Goal: Navigation & Orientation: Find specific page/section

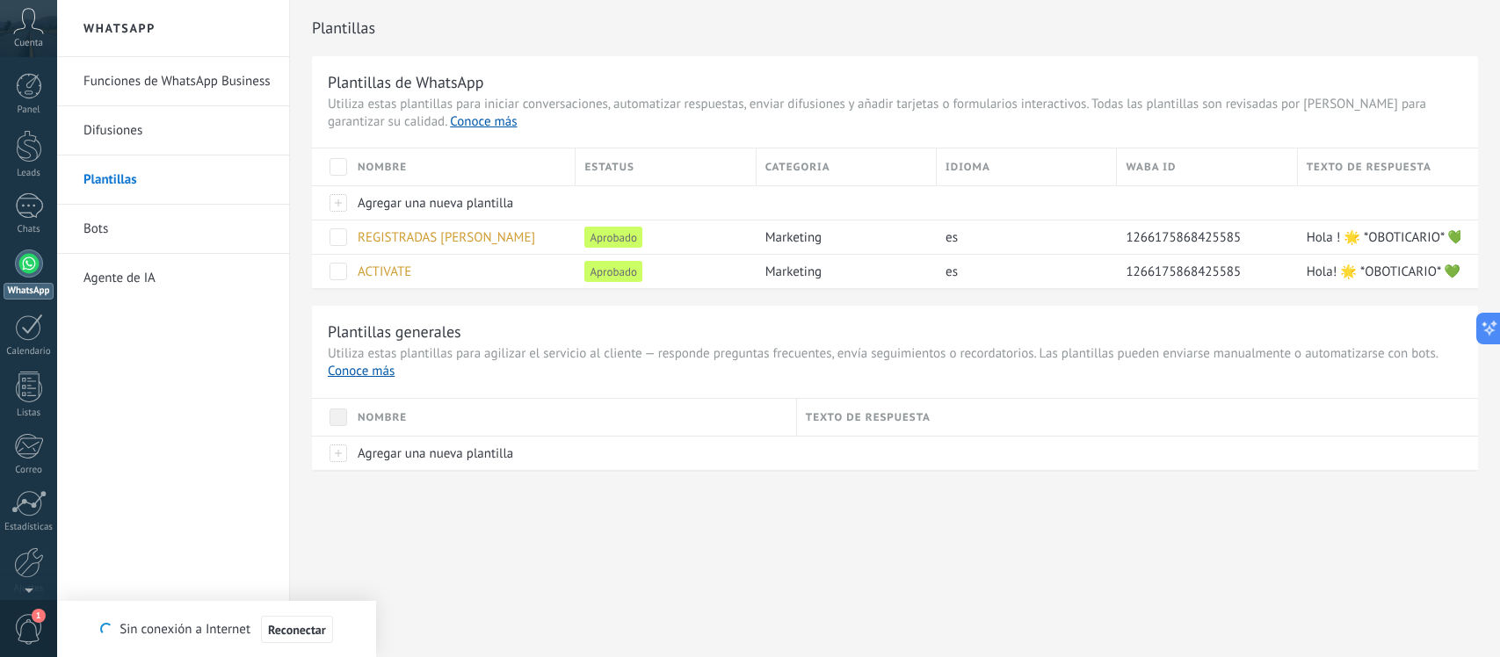
type textarea "*******"
click at [36, 196] on span "1" at bounding box center [42, 199] width 14 height 14
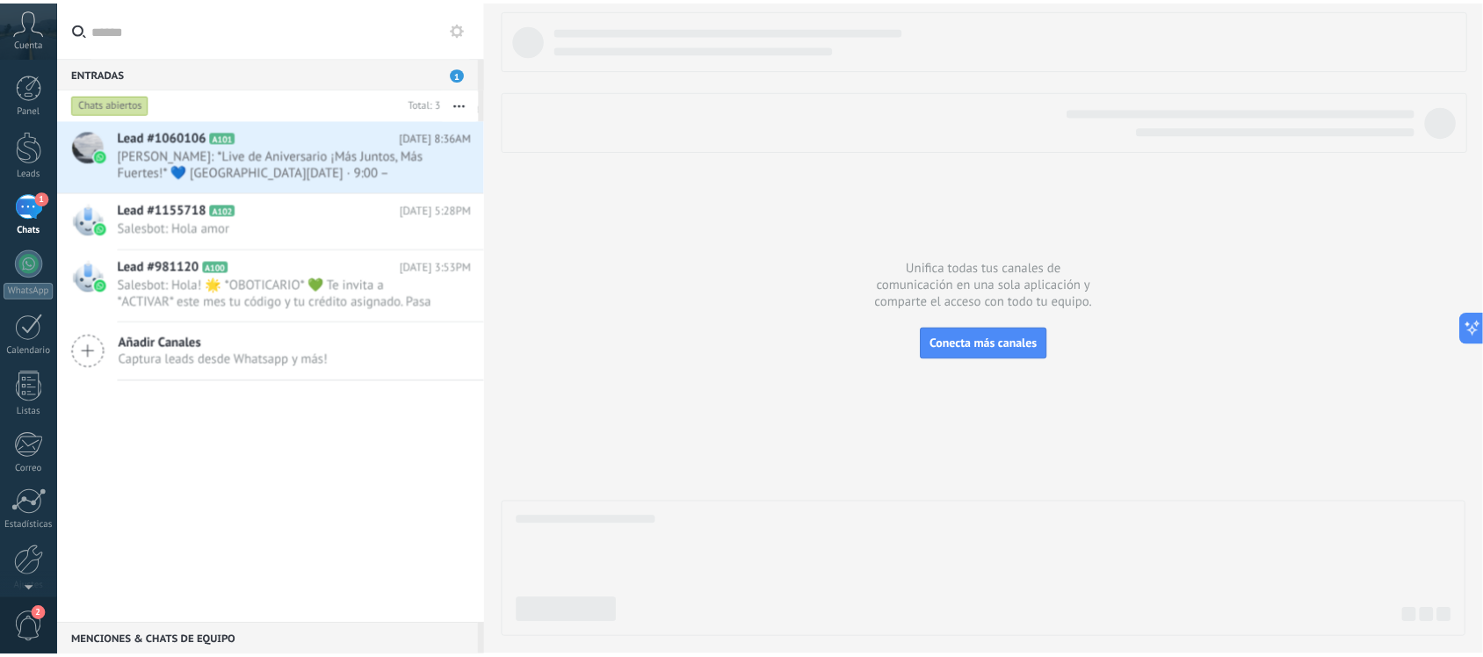
scroll to position [16, 0]
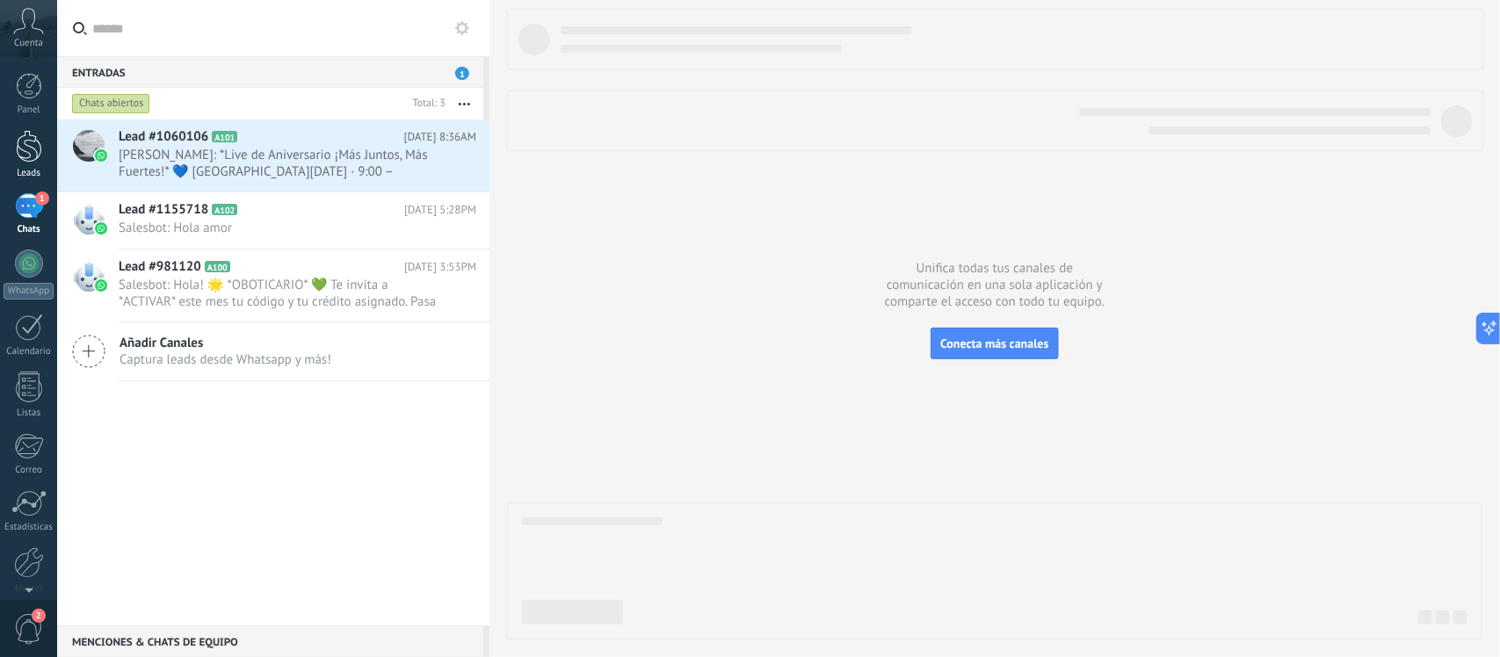
click at [23, 160] on div at bounding box center [29, 146] width 26 height 33
